Goal: Find contact information: Find contact information

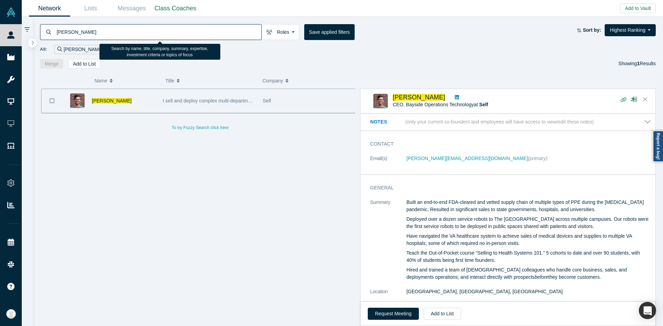
click at [212, 36] on input "[PERSON_NAME]" at bounding box center [159, 32] width 206 height 16
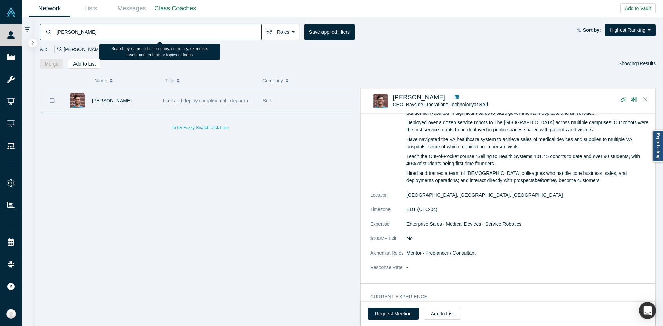
type input "[PERSON_NAME]"
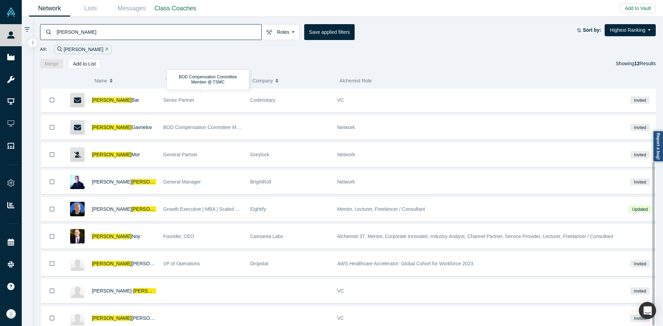
scroll to position [106, 0]
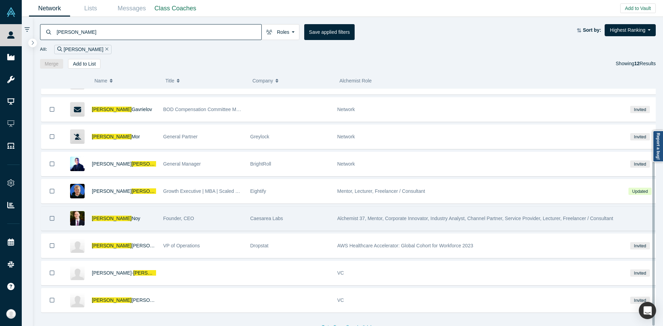
click at [198, 218] on div "Founder, CEO" at bounding box center [203, 219] width 80 height 24
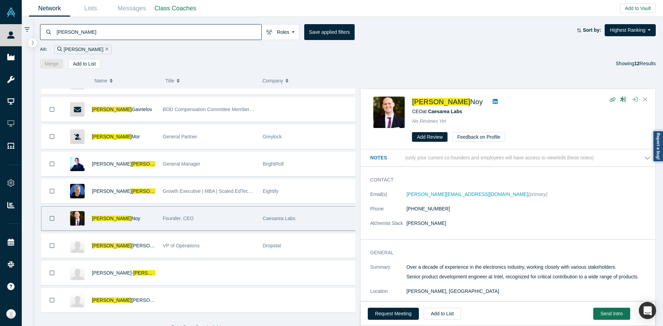
click at [495, 219] on dl "Email(s) [PERSON_NAME][EMAIL_ADDRESS][DOMAIN_NAME] (primary) Phone [PHONE_NUMBE…" at bounding box center [510, 213] width 281 height 44
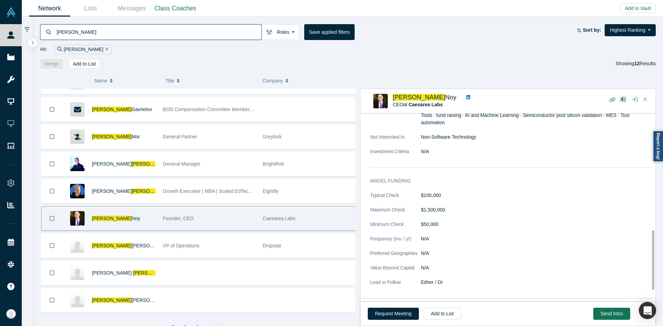
scroll to position [404, 0]
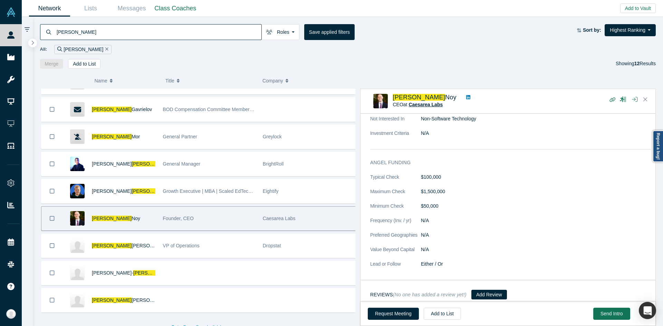
click at [433, 107] on span "Caesarea Labs" at bounding box center [426, 105] width 34 height 6
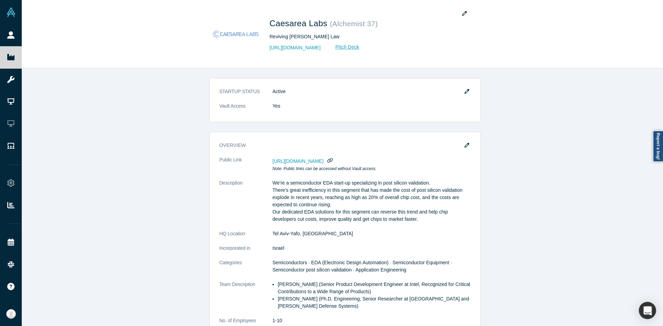
click at [164, 126] on div "STARTUP STATUS Active Vault Access Yes overview Public Link [URL][DOMAIN_NAME] …" at bounding box center [345, 199] width 647 height 263
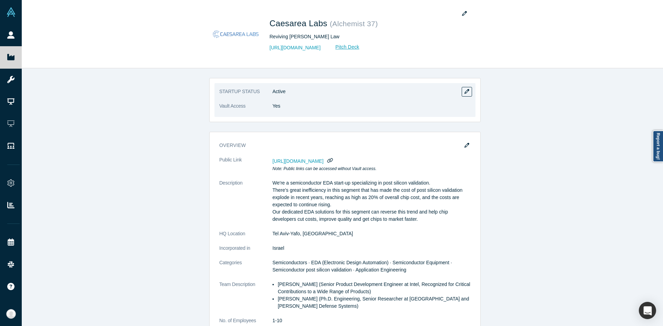
drag, startPoint x: 217, startPoint y: 0, endPoint x: 395, endPoint y: 78, distance: 194.3
click at [395, 78] on div "STARTUP STATUS Active Vault Access Yes" at bounding box center [345, 100] width 272 height 44
